Goal: Task Accomplishment & Management: Use online tool/utility

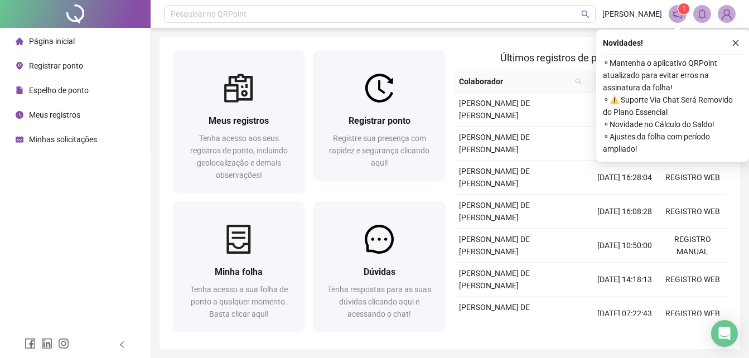
click at [728, 42] on div "Novidades !" at bounding box center [672, 42] width 139 height 13
drag, startPoint x: 732, startPoint y: 42, endPoint x: 726, endPoint y: 42, distance: 6.2
click at [733, 42] on icon "close" at bounding box center [736, 43] width 8 height 8
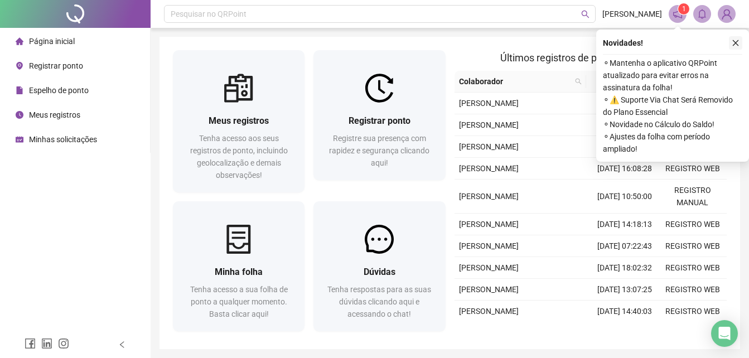
click at [732, 42] on icon "close" at bounding box center [736, 43] width 8 height 8
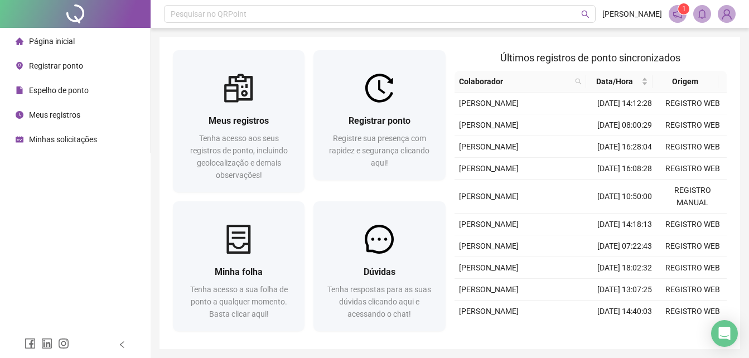
click at [74, 70] on span "Registrar ponto" at bounding box center [56, 65] width 54 height 9
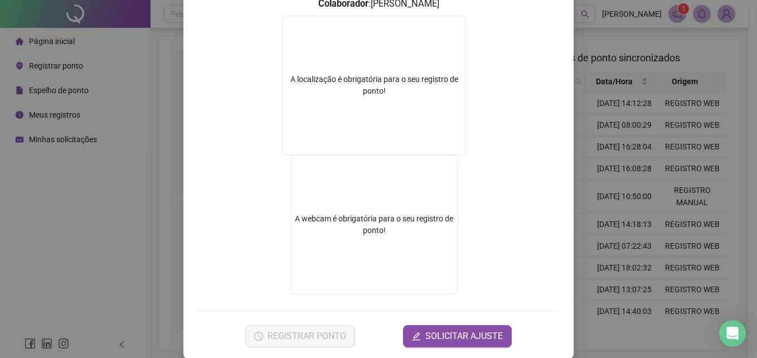
scroll to position [167, 0]
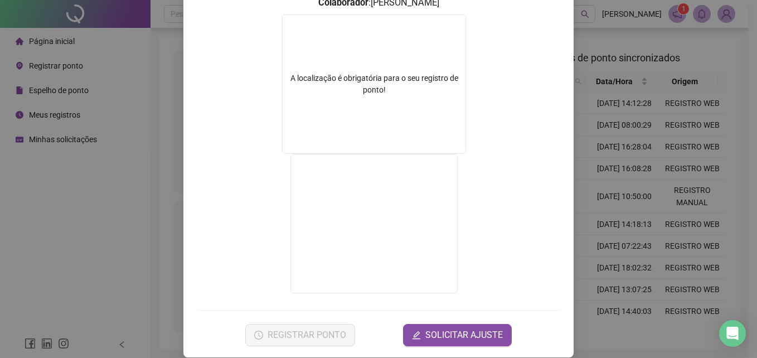
click at [582, 209] on div "Registro de ponto web 09:03:02 Empregador : GESTAO NEXXO LTDA Colaborador : [PE…" at bounding box center [378, 179] width 757 height 358
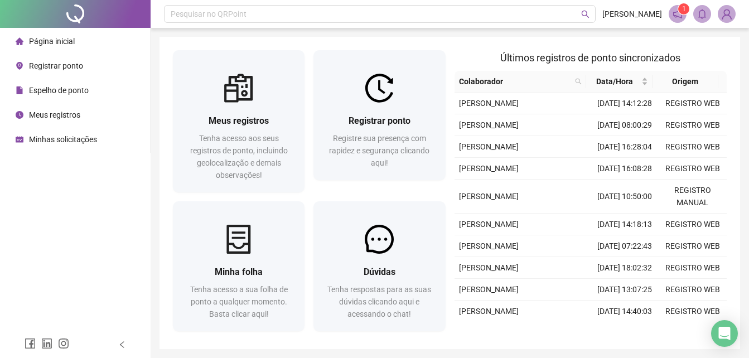
click at [74, 70] on span "Registrar ponto" at bounding box center [56, 65] width 54 height 9
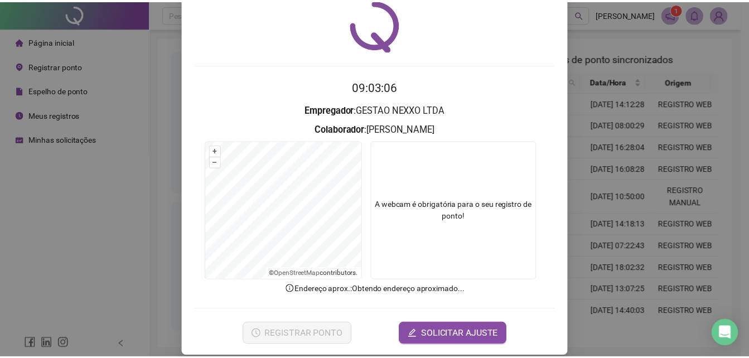
scroll to position [53, 0]
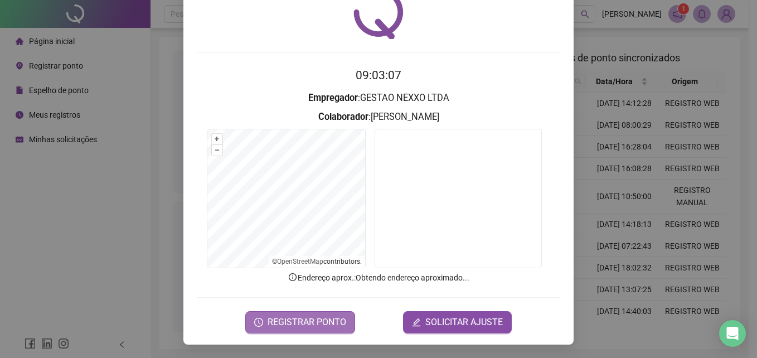
click at [325, 325] on span "REGISTRAR PONTO" at bounding box center [307, 322] width 79 height 13
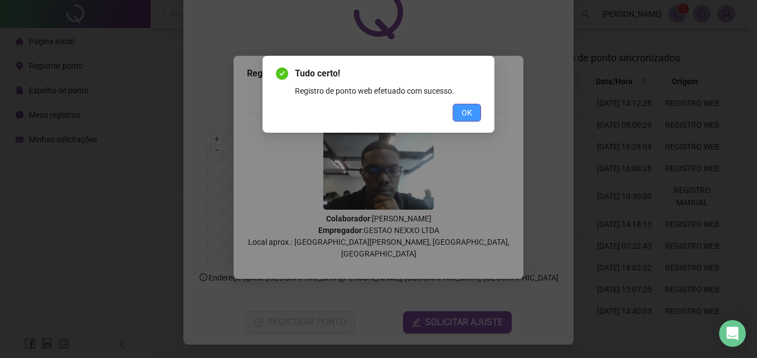
click at [474, 118] on button "OK" at bounding box center [467, 113] width 28 height 18
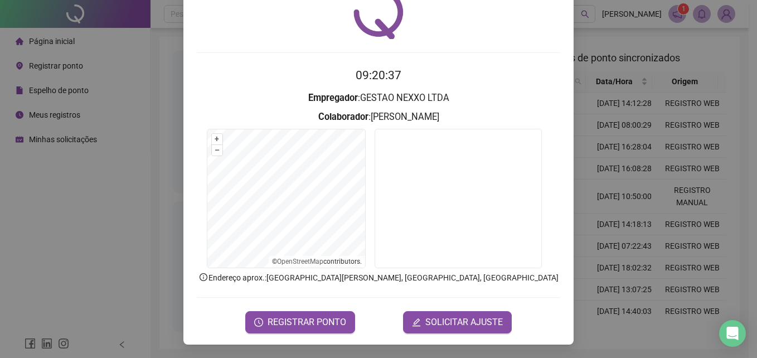
click at [683, 113] on div "Registro de ponto web 09:20:37 Empregador : GESTAO NEXXO LTDA Colaborador : [PE…" at bounding box center [378, 179] width 757 height 358
